Goal: Navigation & Orientation: Find specific page/section

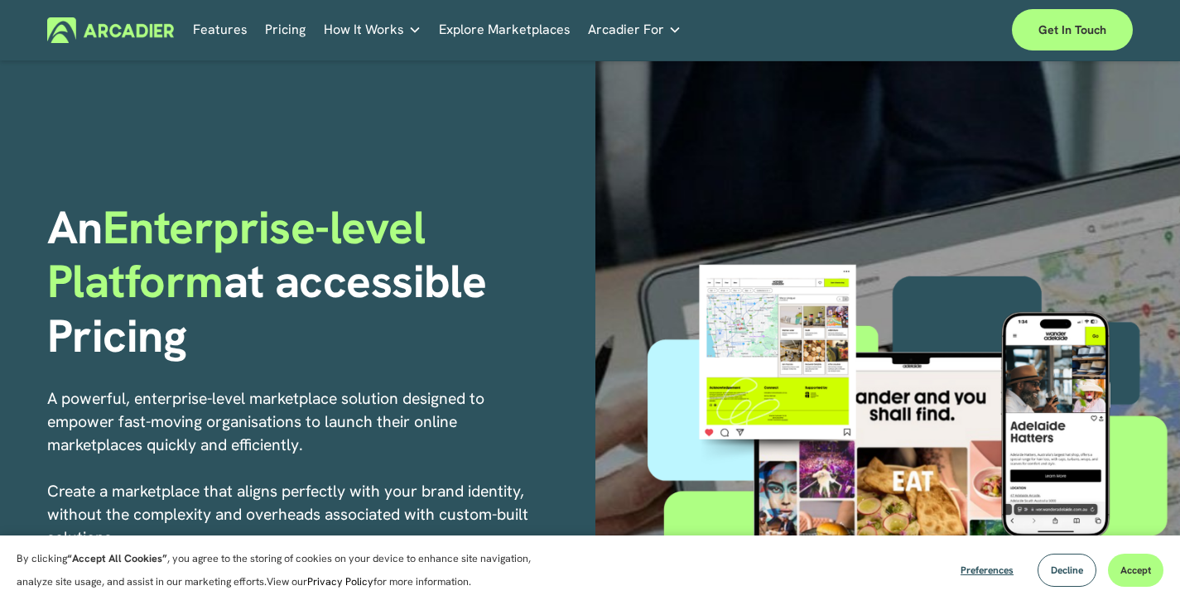
click at [216, 26] on link "Features" at bounding box center [220, 30] width 55 height 26
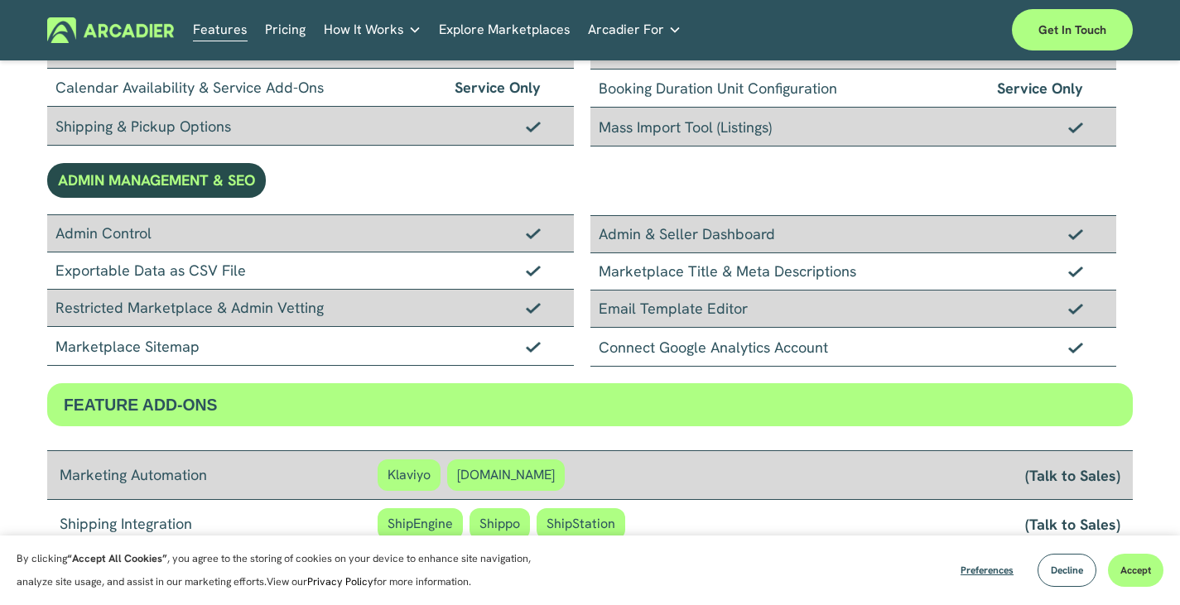
scroll to position [1057, 0]
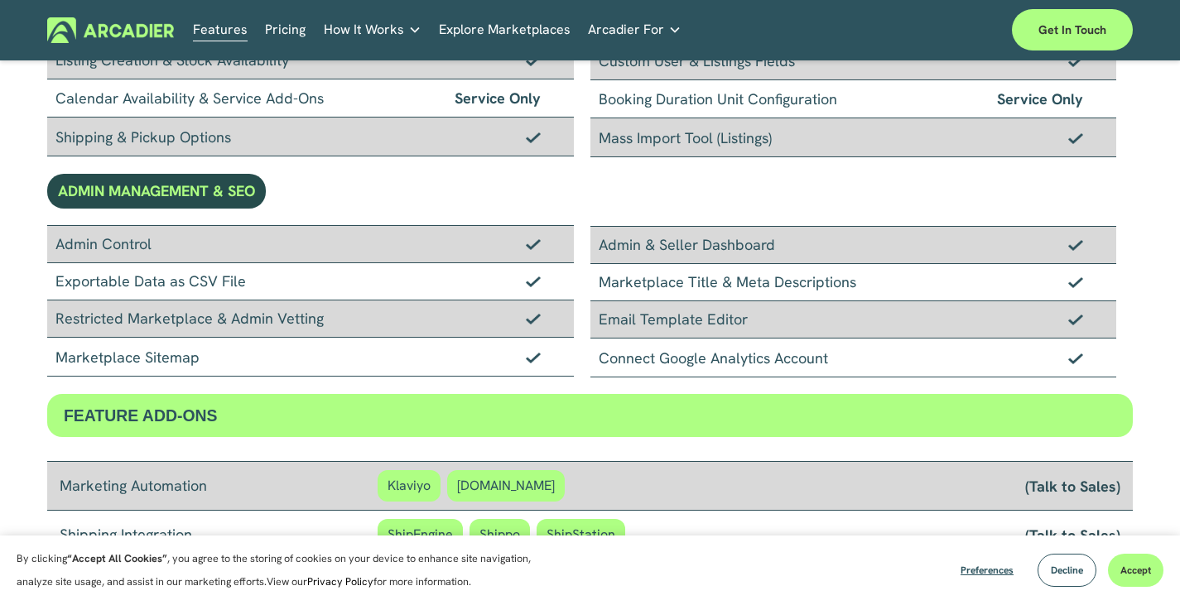
click at [469, 32] on link "Explore Marketplaces" at bounding box center [505, 30] width 132 height 26
